Goal: Check status: Check status

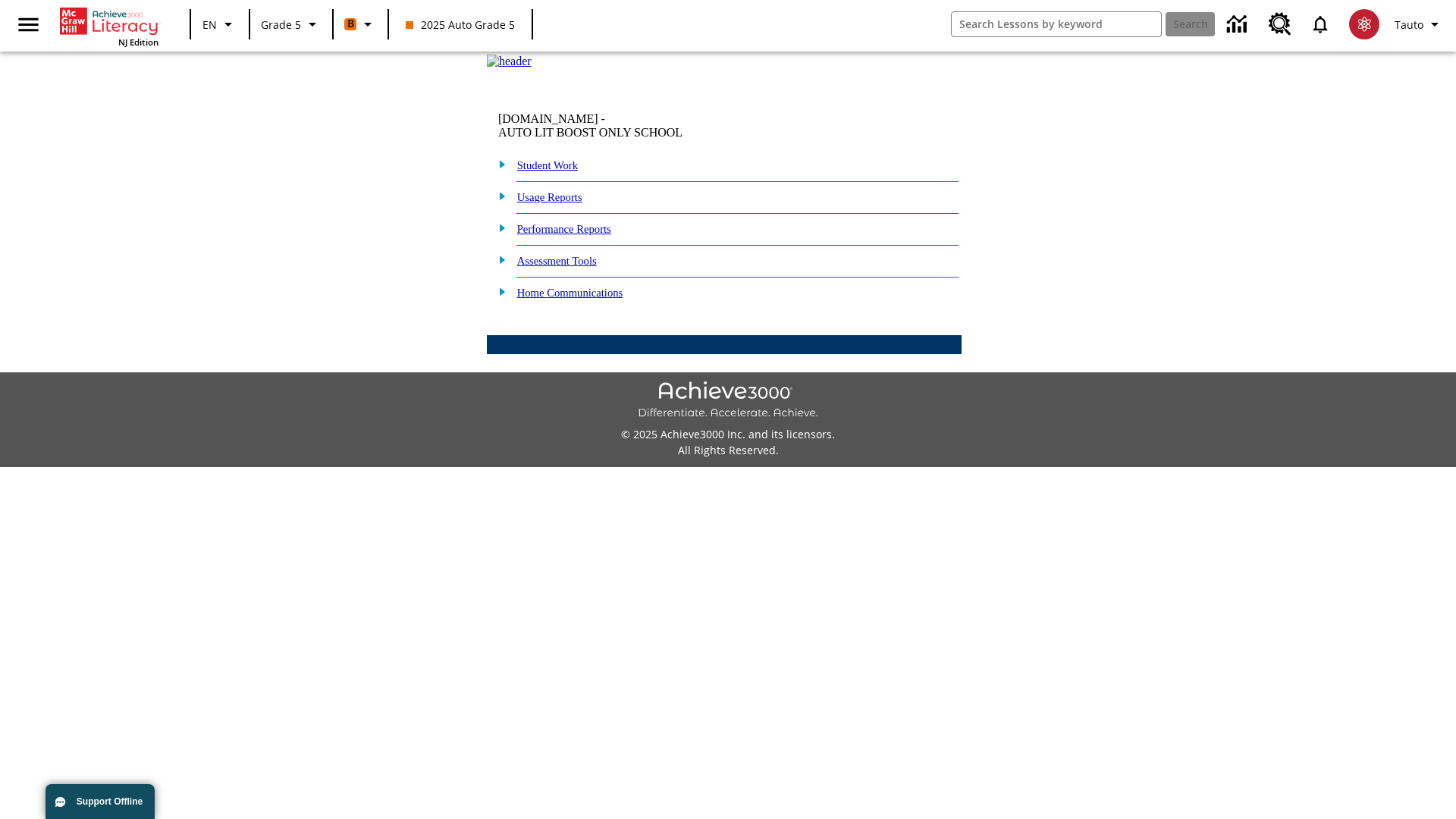
click at [557, 172] on link "Student Work" at bounding box center [547, 165] width 60 height 12
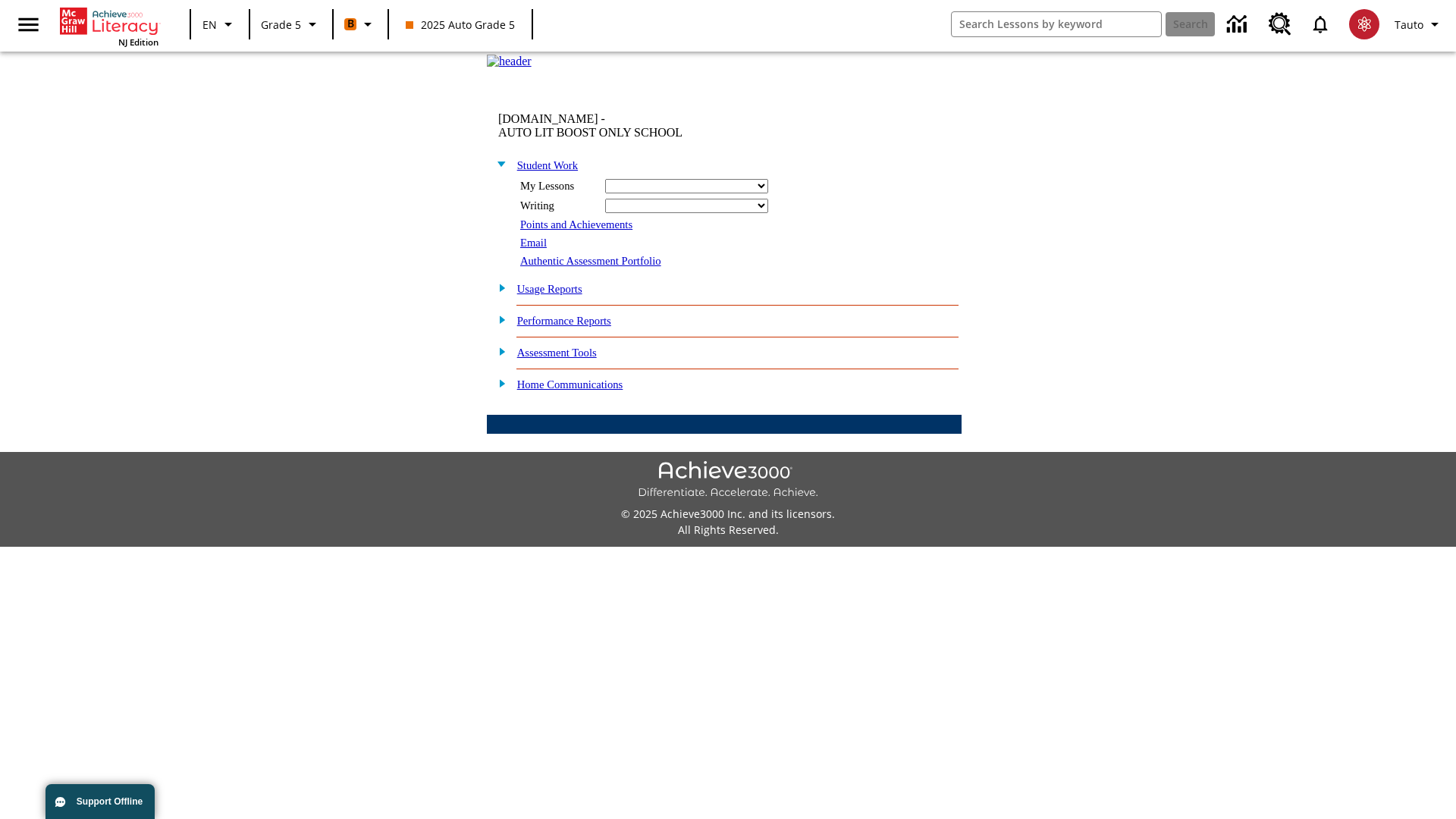
select select "/options/reports/?report_id=12&atype=1&section=2"
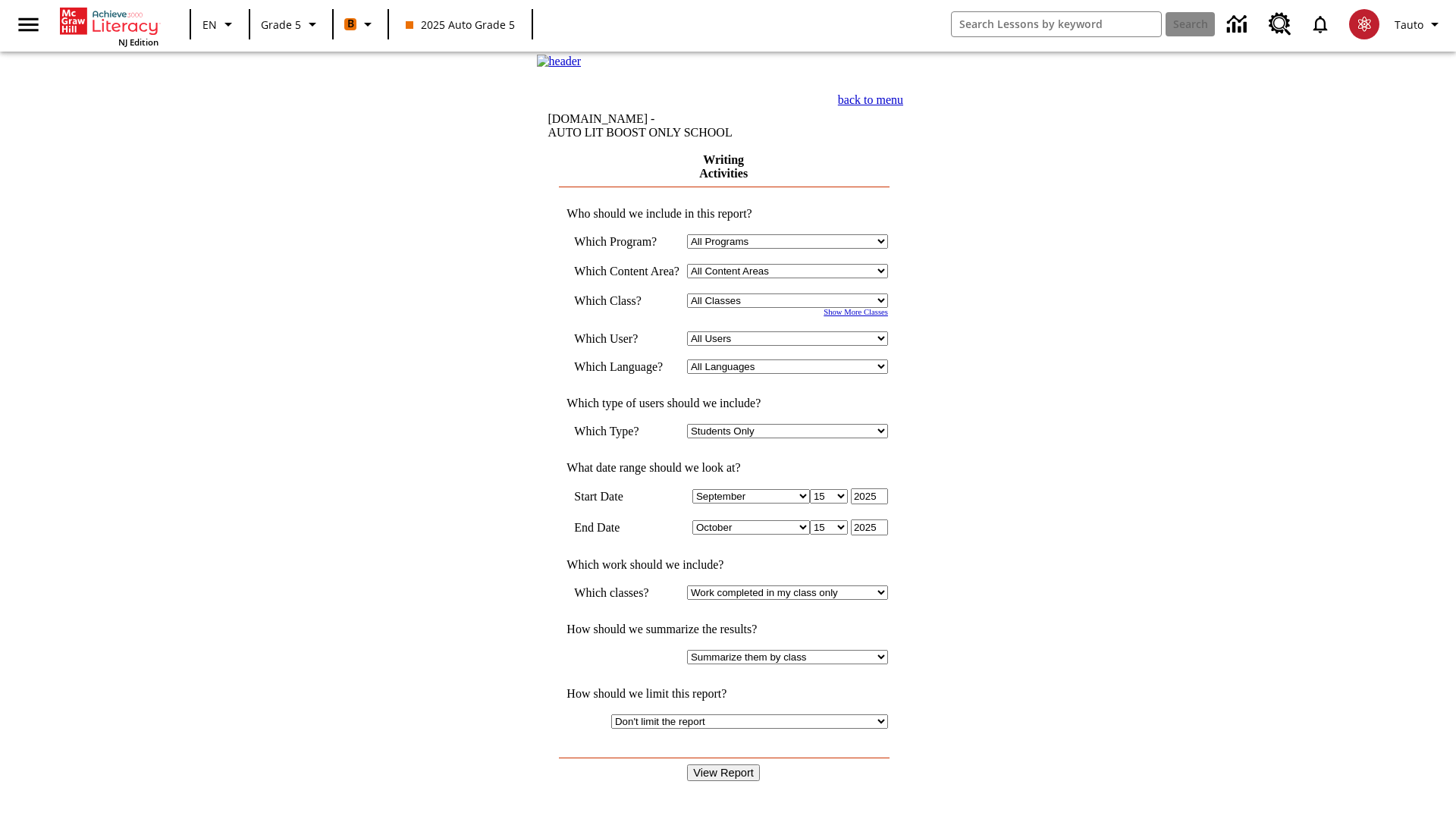
click at [792, 308] on select "Select a Class: All Classes 2025 Auto Grade 5 OL 2025 Auto Grade 6" at bounding box center [788, 300] width 201 height 14
select select "11133131"
select select "21437107"
click at [725, 764] on input "View Report" at bounding box center [723, 772] width 72 height 17
